Goal: Task Accomplishment & Management: Complete application form

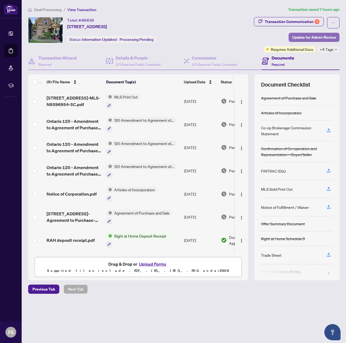
click at [314, 35] on span "Update for Admin Review" at bounding box center [314, 37] width 44 height 9
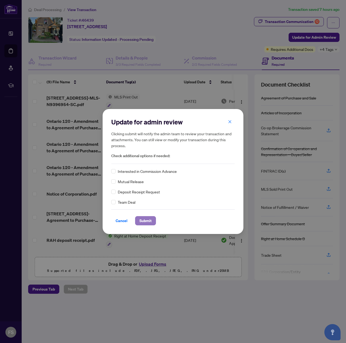
click at [142, 221] on span "Submit" at bounding box center [145, 221] width 12 height 9
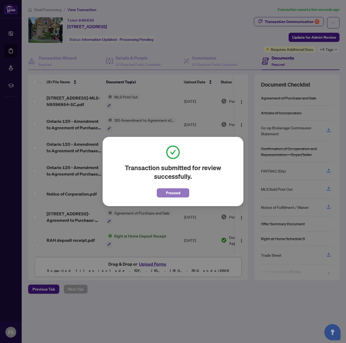
click at [172, 194] on span "Proceed" at bounding box center [173, 193] width 14 height 9
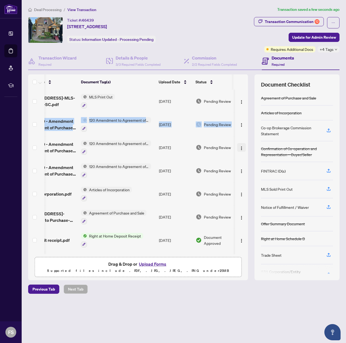
scroll to position [0, 31]
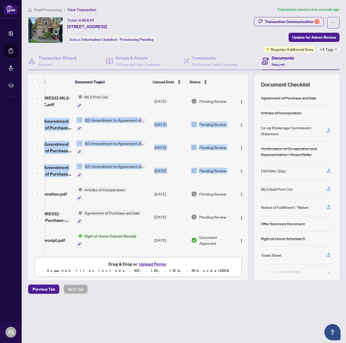
drag, startPoint x: 246, startPoint y: 101, endPoint x: 239, endPoint y: 163, distance: 62.7
click at [239, 163] on tbody "[STREET_ADDRESS]-MLS-N9396954-SC.pdf MLS Print Out [DATE] Pending Review Ontari…" at bounding box center [123, 194] width 250 height 209
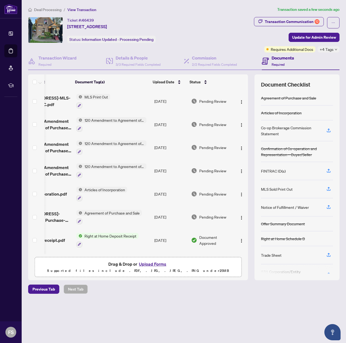
click at [129, 83] on th "Document Tag(s)" at bounding box center [112, 81] width 78 height 15
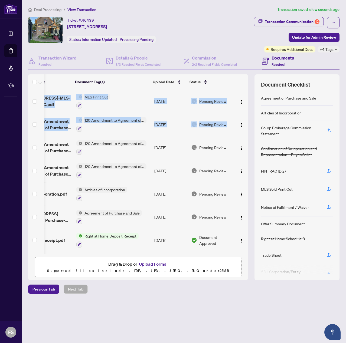
drag, startPoint x: 246, startPoint y: 116, endPoint x: 248, endPoint y: 162, distance: 45.2
click at [248, 162] on div "[STREET_ADDRESS]-MLS-N9396954-SC.pdf MLS Print Out [DATE] Pending Review Ontari…" at bounding box center [138, 172] width 220 height 165
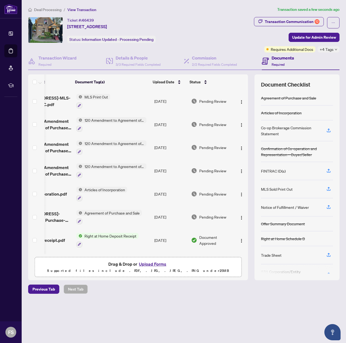
click at [125, 90] on td "MLS Print Out" at bounding box center [113, 101] width 78 height 23
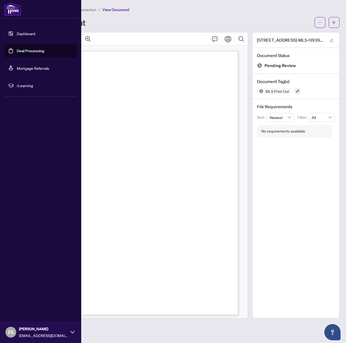
click at [18, 33] on link "Dashboard" at bounding box center [26, 33] width 18 height 5
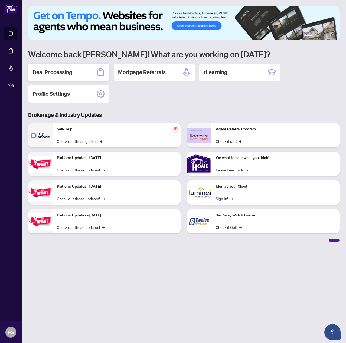
click at [70, 76] on h2 "Deal Processing" at bounding box center [52, 72] width 40 height 8
